Goal: Find specific page/section: Find specific page/section

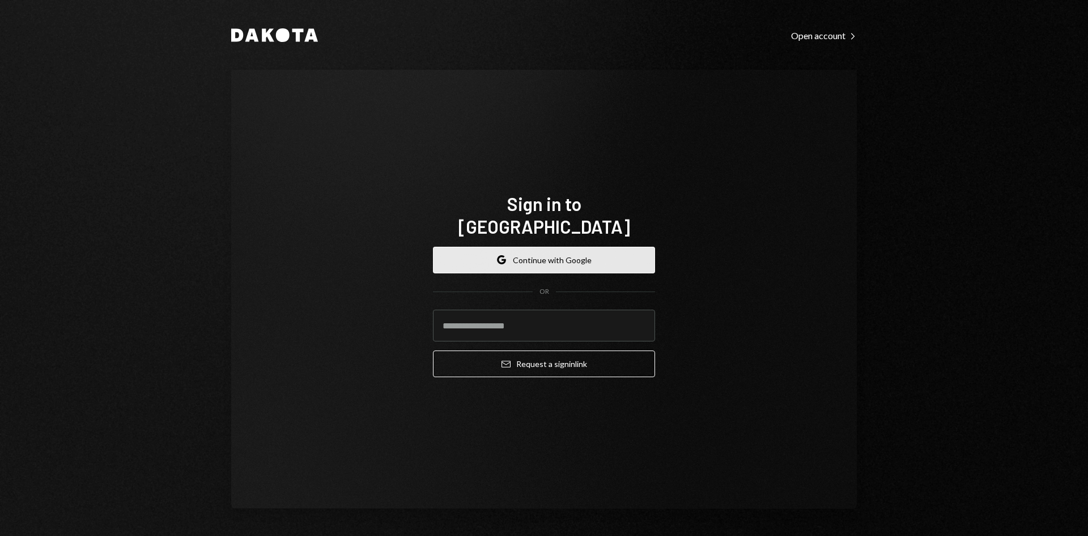
click at [600, 259] on button "Google Continue with Google" at bounding box center [544, 260] width 222 height 27
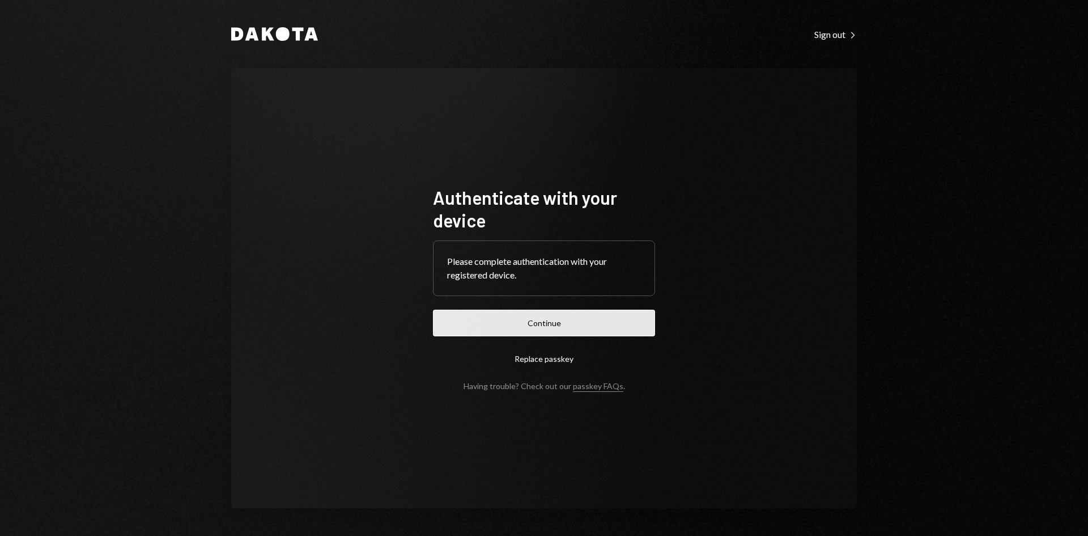
click at [534, 315] on button "Continue" at bounding box center [544, 322] width 222 height 27
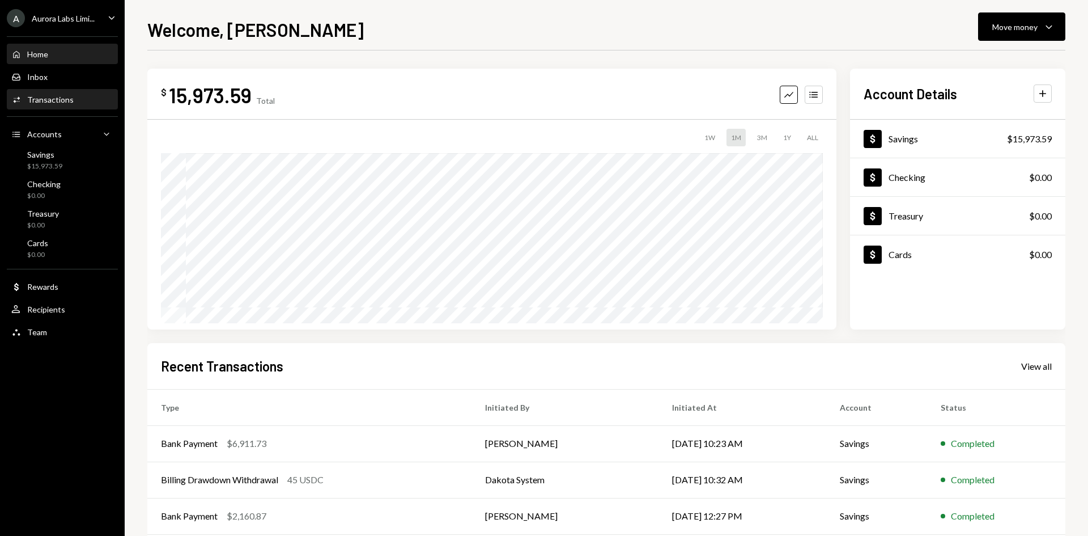
click at [78, 96] on div "Activities Transactions" at bounding box center [62, 100] width 102 height 10
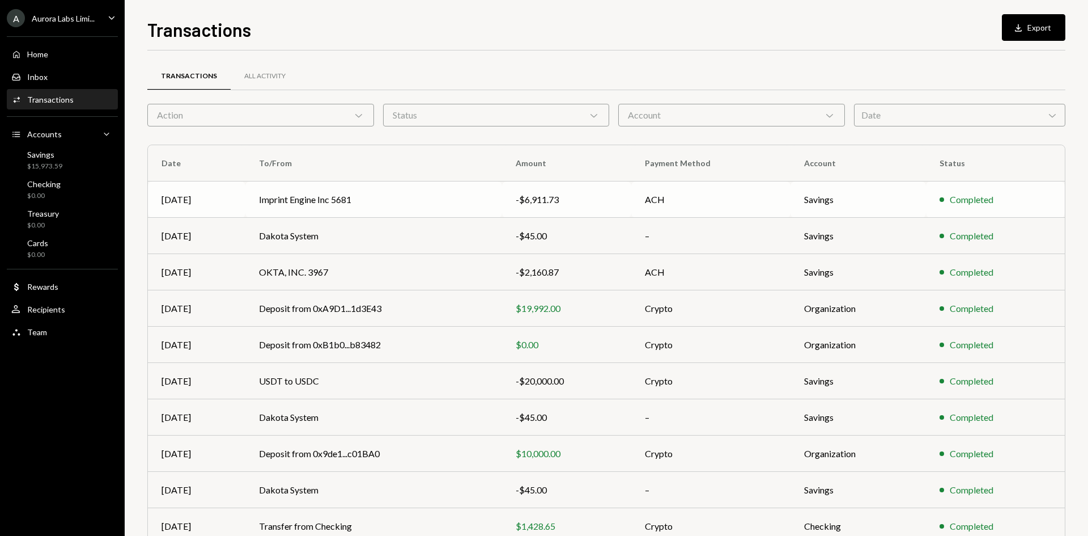
click at [359, 209] on td "Imprint Engine Inc 5681" at bounding box center [373, 199] width 257 height 36
